Goal: Check status: Check status

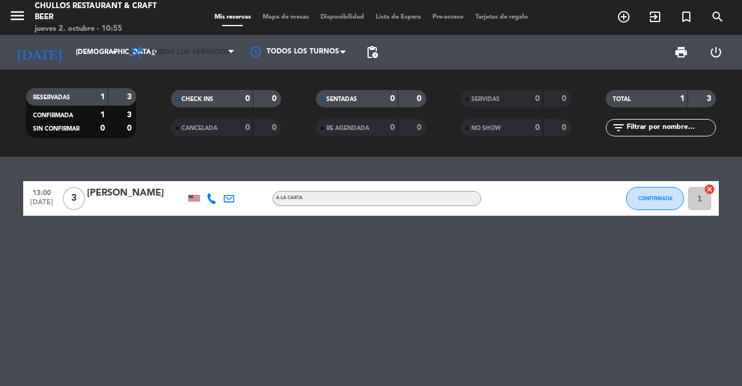
click at [225, 60] on span "Todos los servicios" at bounding box center [183, 52] width 116 height 26
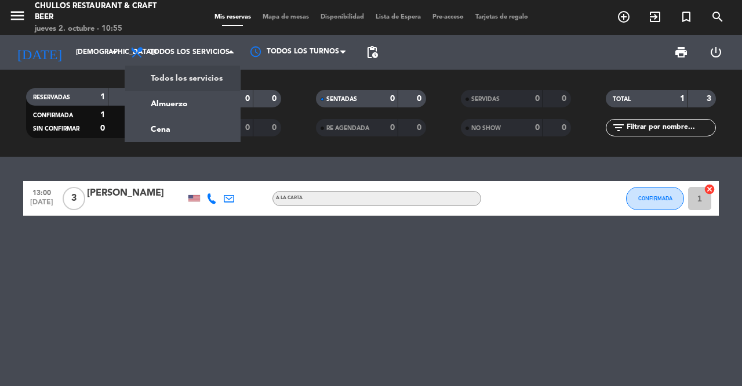
click at [208, 86] on div "menu Chullos Restaurant & Craft Beer [DATE] 2. octubre - 10:55 Mis reservas Map…" at bounding box center [371, 78] width 742 height 157
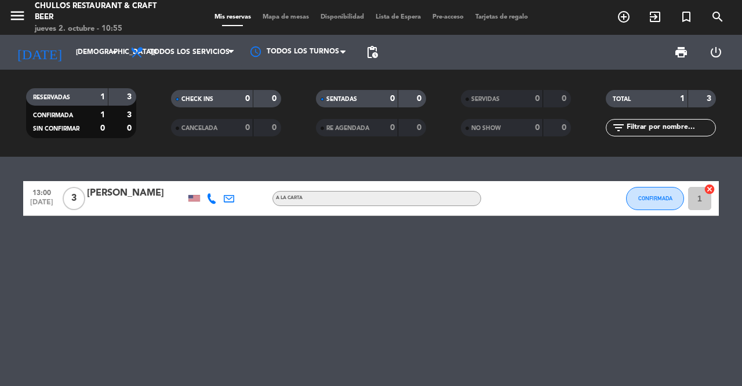
click at [110, 59] on icon "arrow_drop_down" at bounding box center [115, 52] width 14 height 14
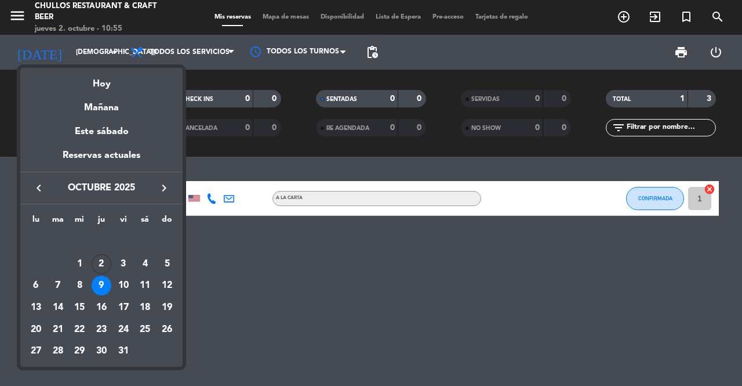
click at [99, 263] on div "2" at bounding box center [102, 264] width 20 height 20
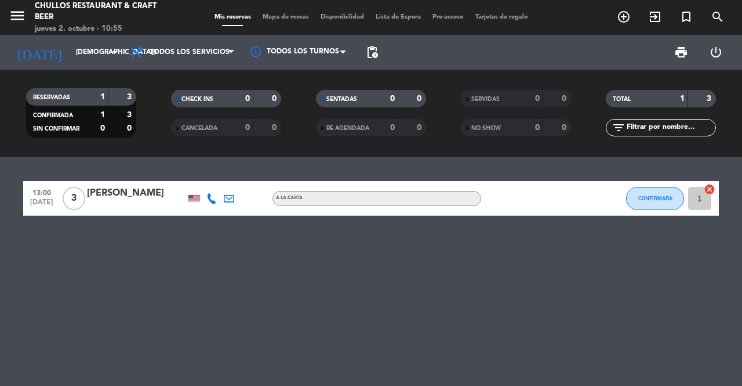
type input "[DEMOGRAPHIC_DATA][DATE]"
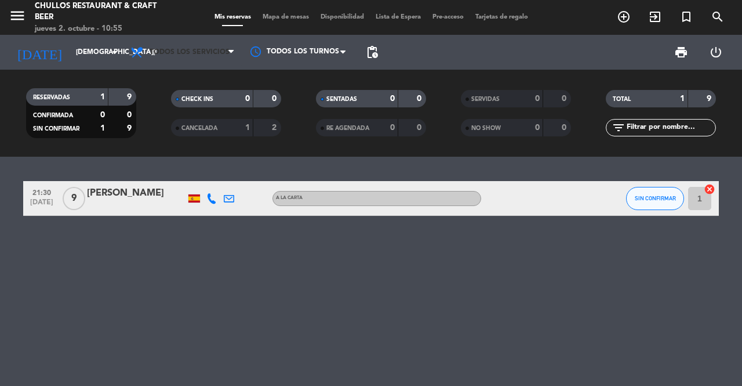
click at [229, 56] on icon at bounding box center [230, 52] width 5 height 9
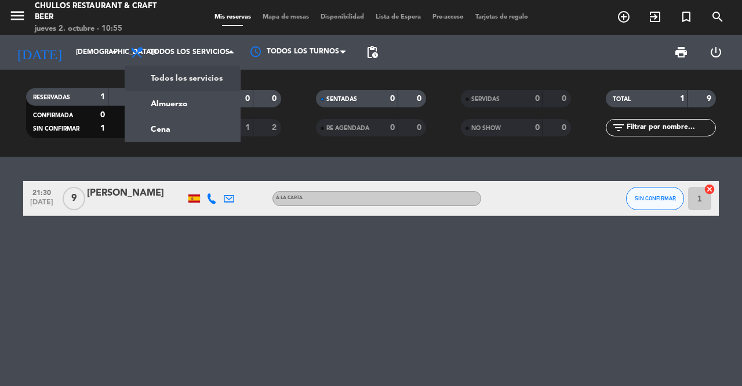
click at [209, 77] on div "menu Chullos Restaurant & Craft Beer [DATE] 2. octubre - 10:55 Mis reservas Map…" at bounding box center [371, 78] width 742 height 157
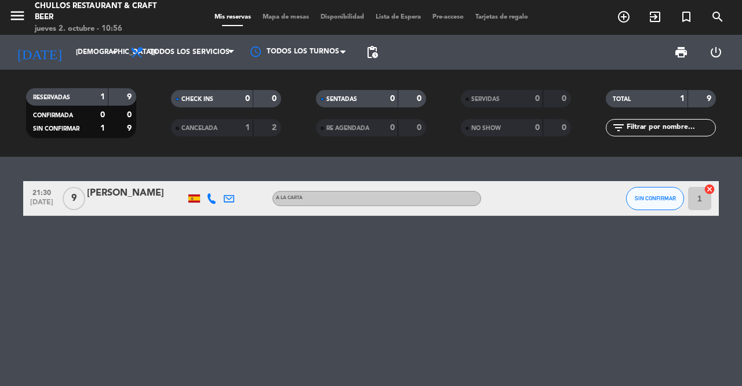
click at [117, 52] on icon "arrow_drop_down" at bounding box center [115, 52] width 14 height 14
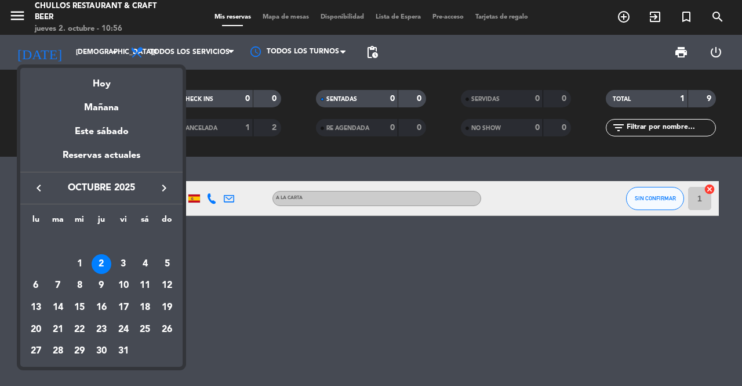
click at [100, 263] on div "2" at bounding box center [102, 264] width 20 height 20
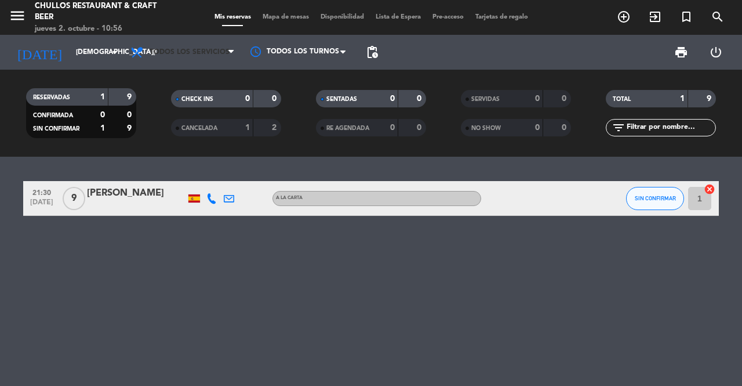
click at [234, 57] on span at bounding box center [234, 52] width 12 height 11
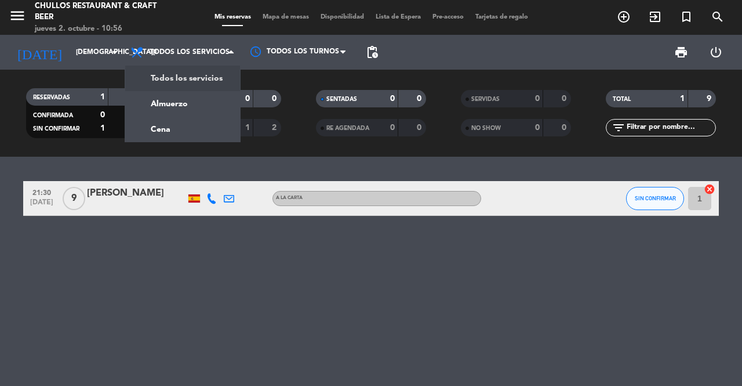
click at [208, 80] on div "menu Chullos Restaurant & Craft Beer [DATE] 2. octubre - 10:56 Mis reservas Map…" at bounding box center [371, 78] width 742 height 157
